Goal: Transaction & Acquisition: Purchase product/service

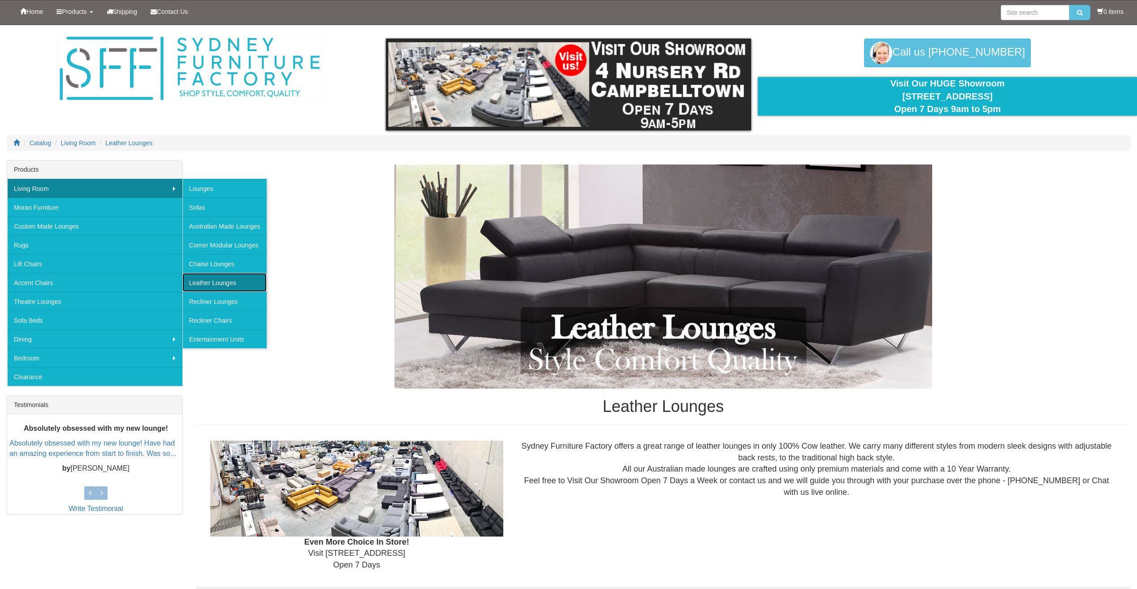
click at [233, 279] on link "Leather Lounges" at bounding box center [224, 282] width 84 height 19
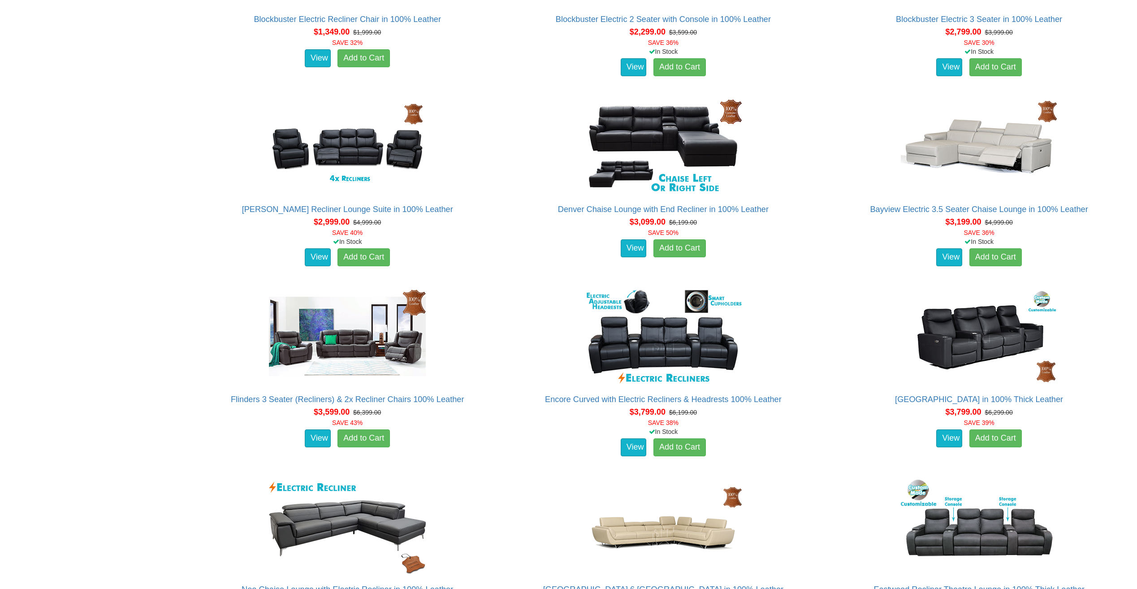
scroll to position [717, 0]
